Goal: Information Seeking & Learning: Learn about a topic

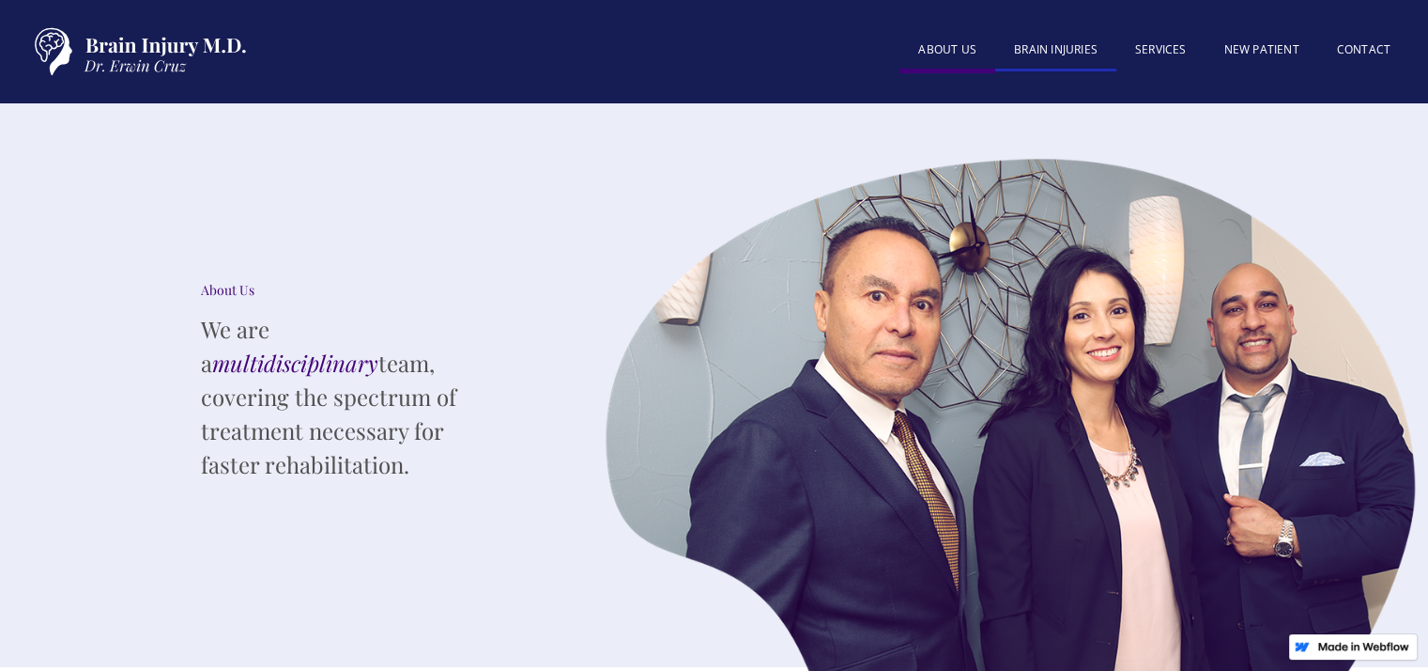
click at [1077, 54] on link "BRAIN INJURIES" at bounding box center [1055, 51] width 121 height 40
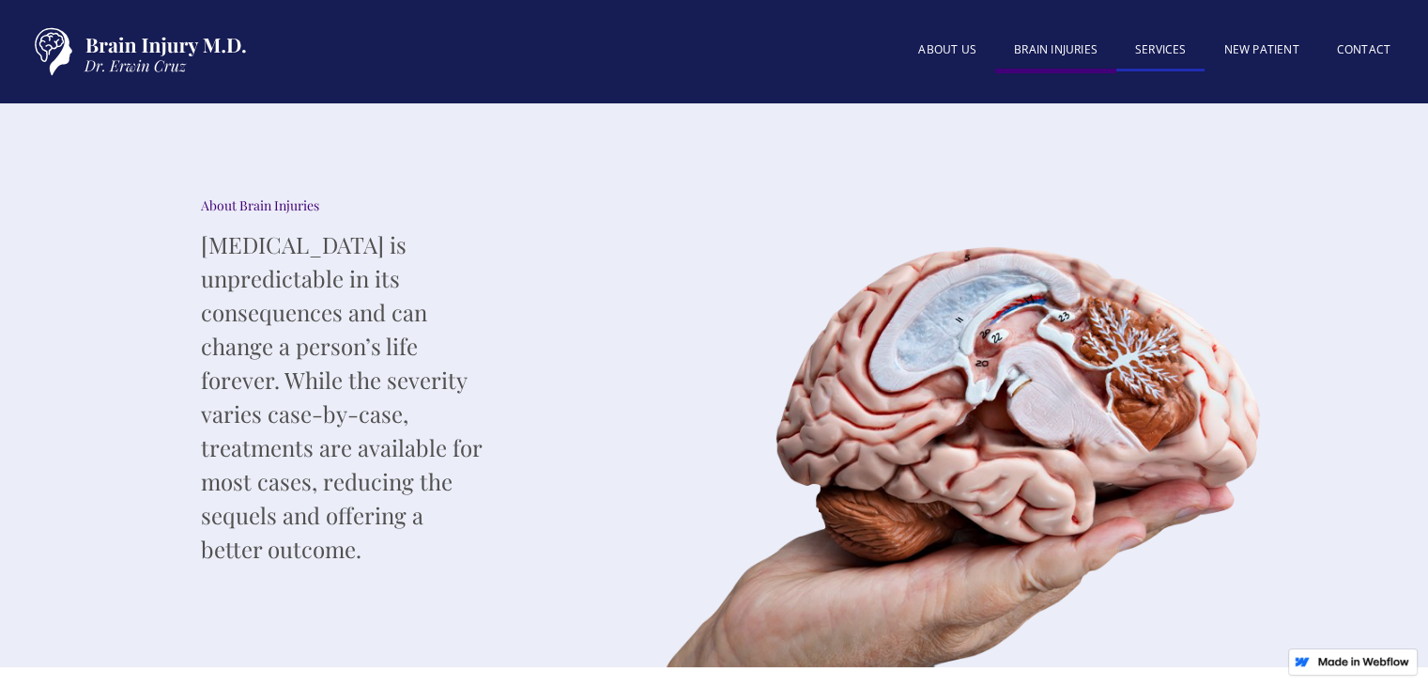
click at [1161, 50] on link "SERVICES" at bounding box center [1161, 51] width 89 height 40
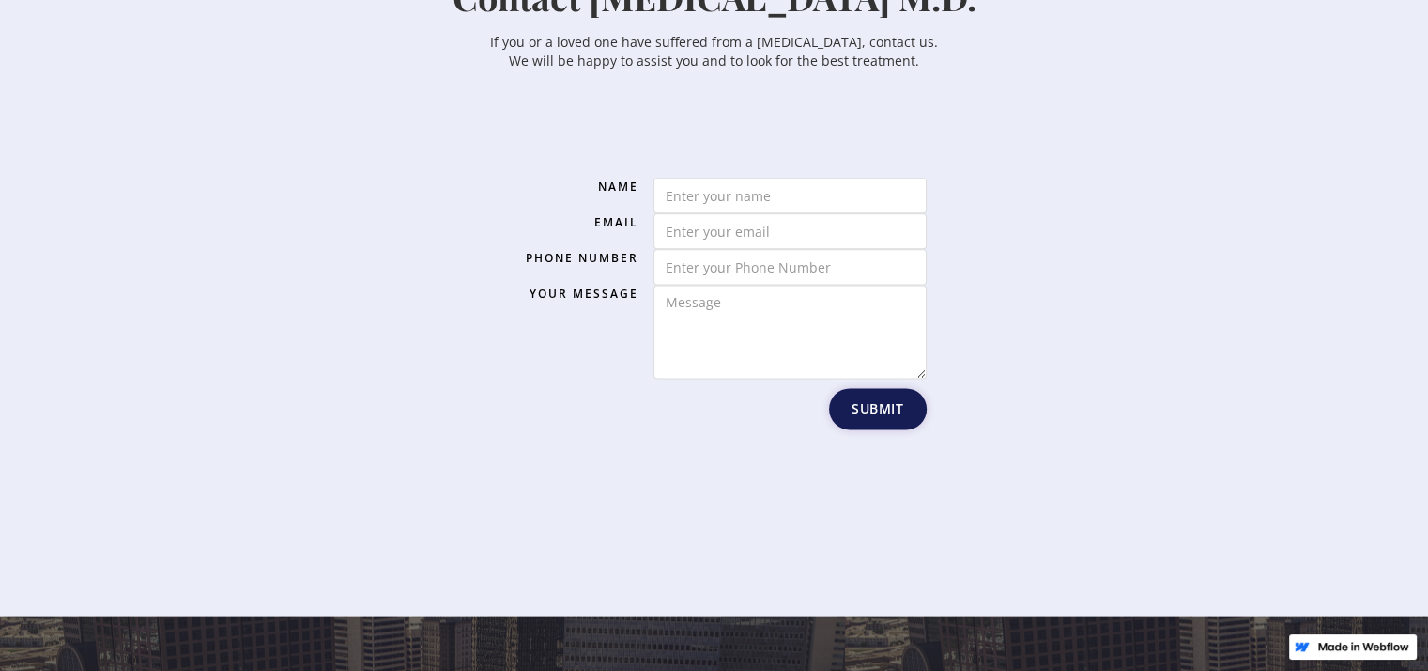
scroll to position [2254, 0]
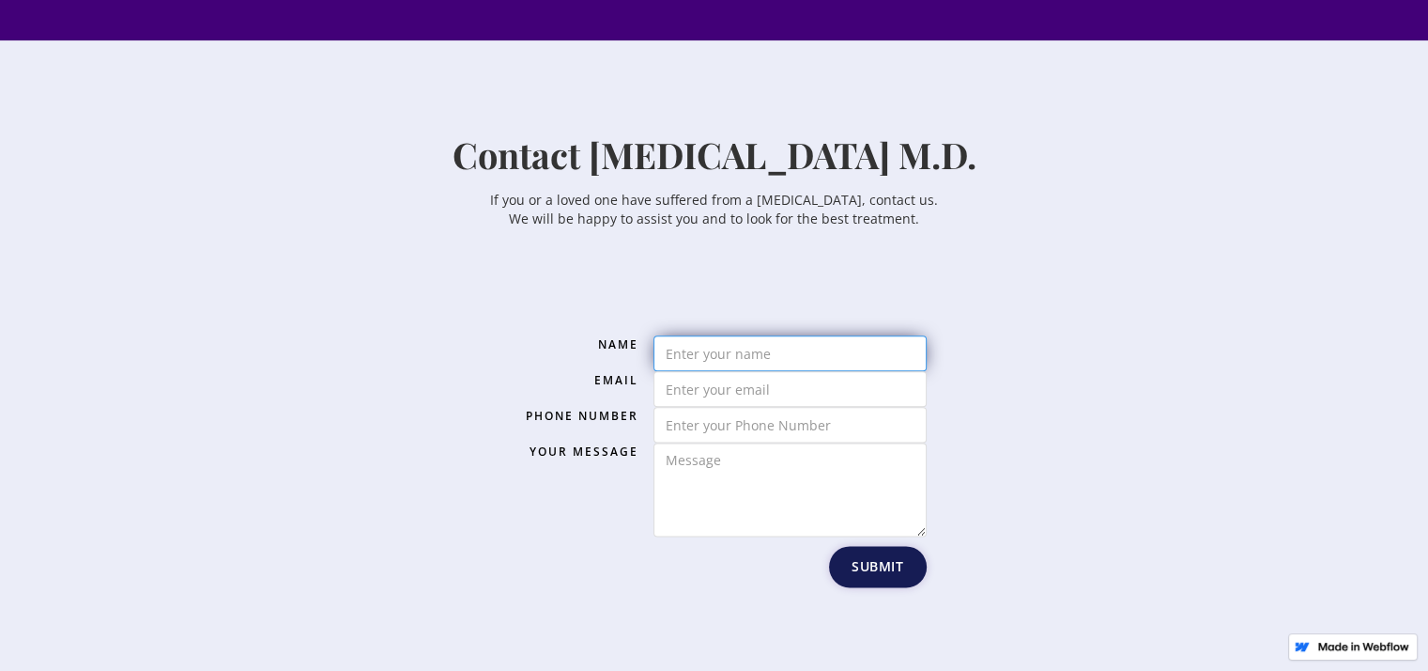
click at [830, 362] on input "Email Form" at bounding box center [790, 353] width 273 height 36
